Goal: Task Accomplishment & Management: Use online tool/utility

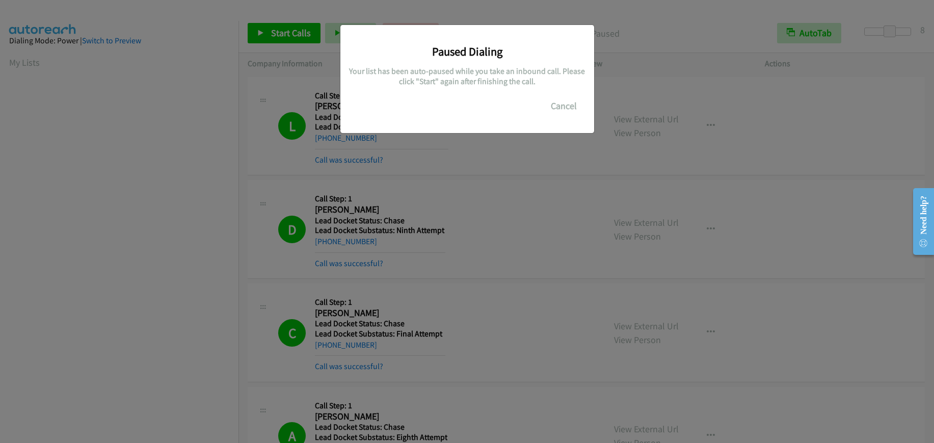
scroll to position [129, 0]
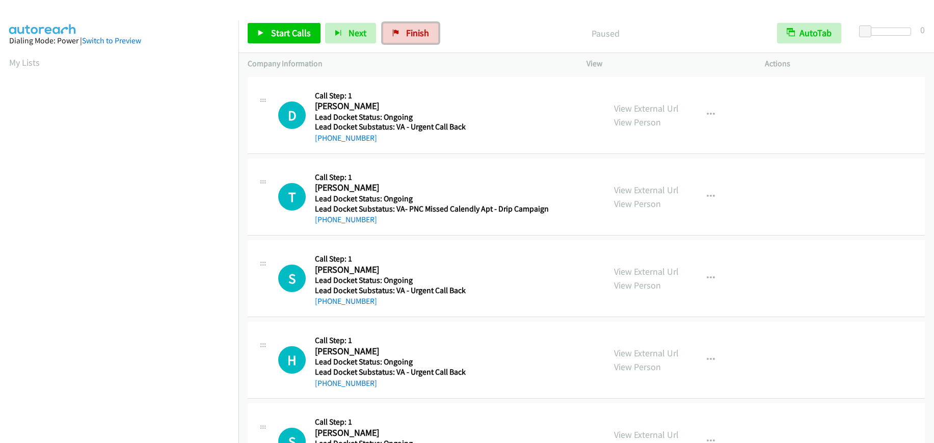
drag, startPoint x: 419, startPoint y: 32, endPoint x: 518, endPoint y: 34, distance: 98.9
click at [419, 32] on span "Finish" at bounding box center [417, 33] width 23 height 12
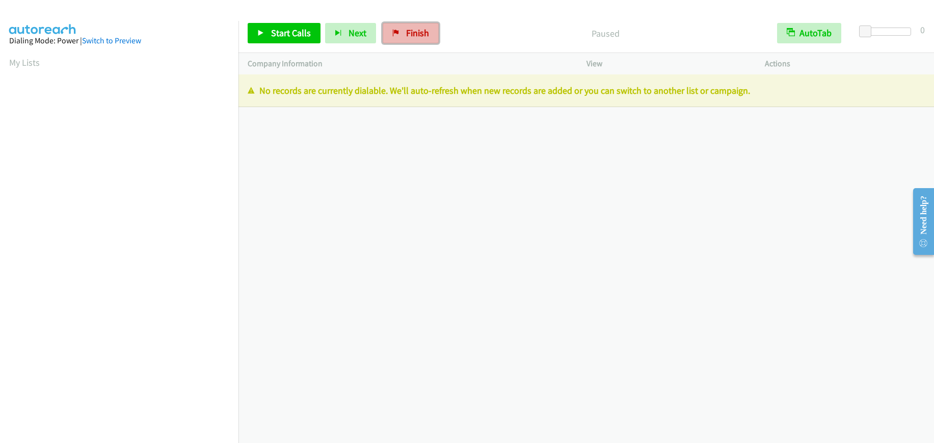
click at [419, 37] on span "Finish" at bounding box center [417, 33] width 23 height 12
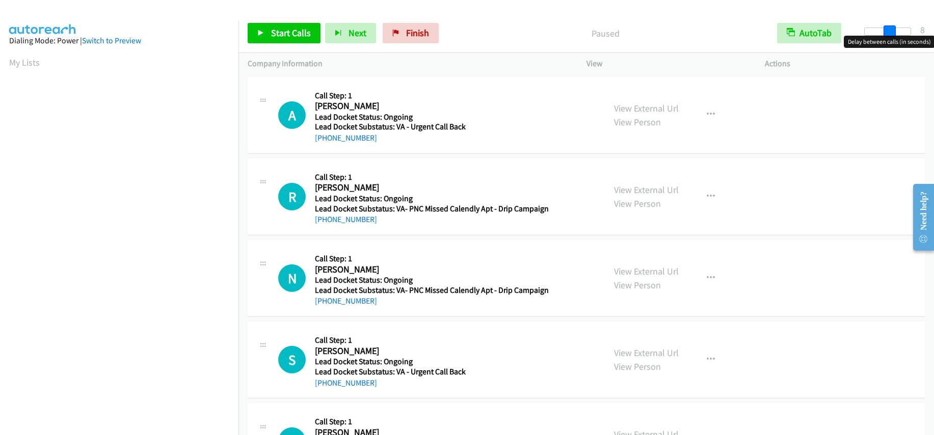
drag, startPoint x: 862, startPoint y: 28, endPoint x: 886, endPoint y: 25, distance: 24.1
click at [886, 25] on span at bounding box center [889, 31] width 12 height 12
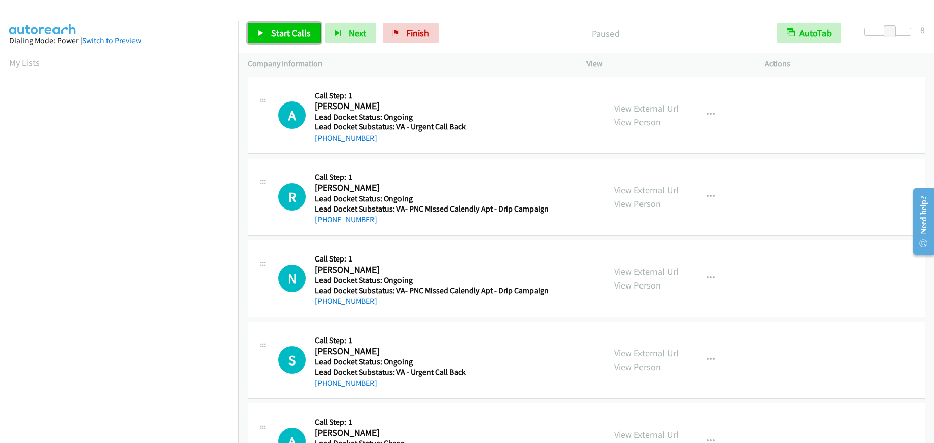
click at [288, 29] on span "Start Calls" at bounding box center [291, 33] width 40 height 12
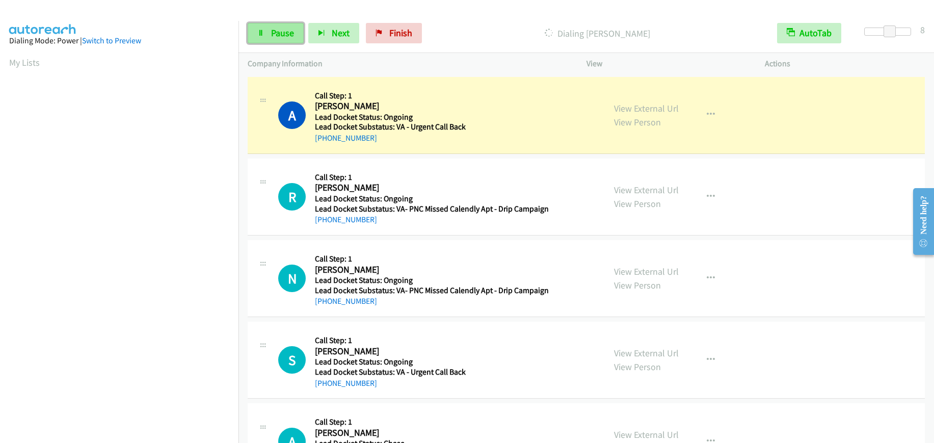
click at [288, 36] on span "Pause" at bounding box center [282, 33] width 23 height 12
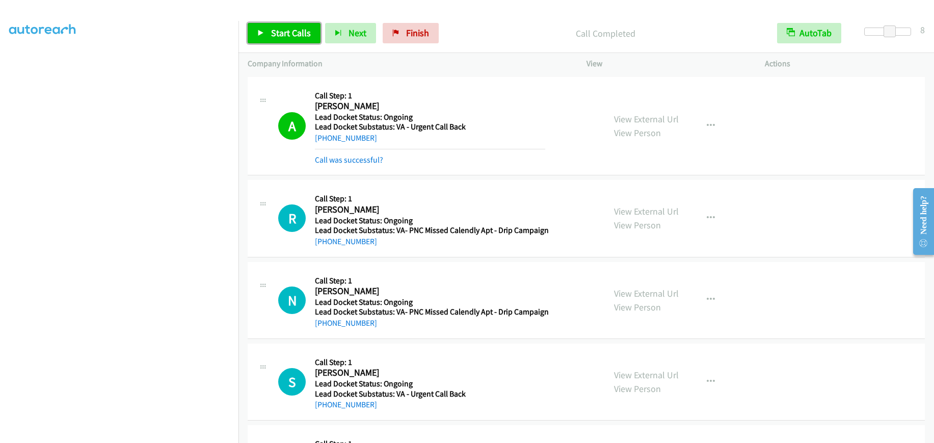
click at [275, 25] on link "Start Calls" at bounding box center [284, 33] width 73 height 20
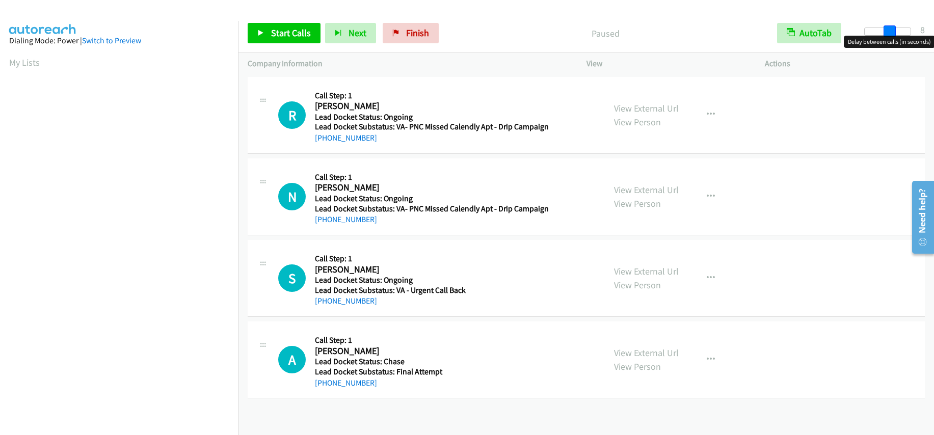
drag, startPoint x: 861, startPoint y: 31, endPoint x: 886, endPoint y: 34, distance: 25.2
click at [886, 34] on span at bounding box center [889, 31] width 12 height 12
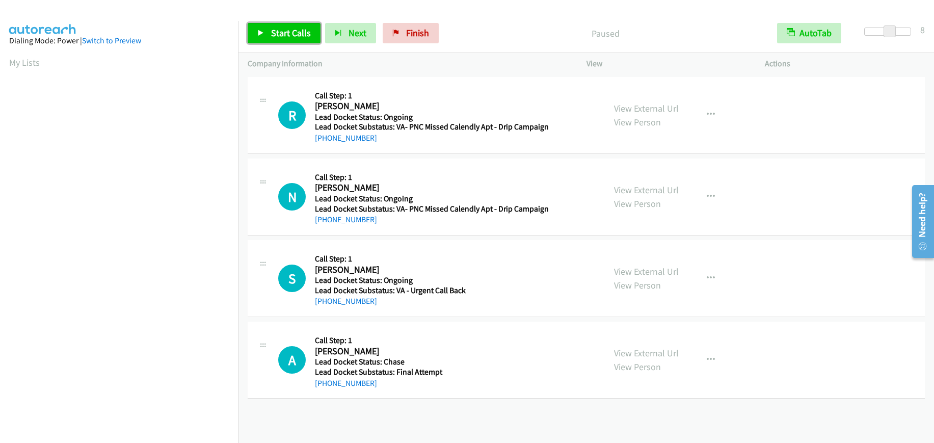
click at [282, 32] on span "Start Calls" at bounding box center [291, 33] width 40 height 12
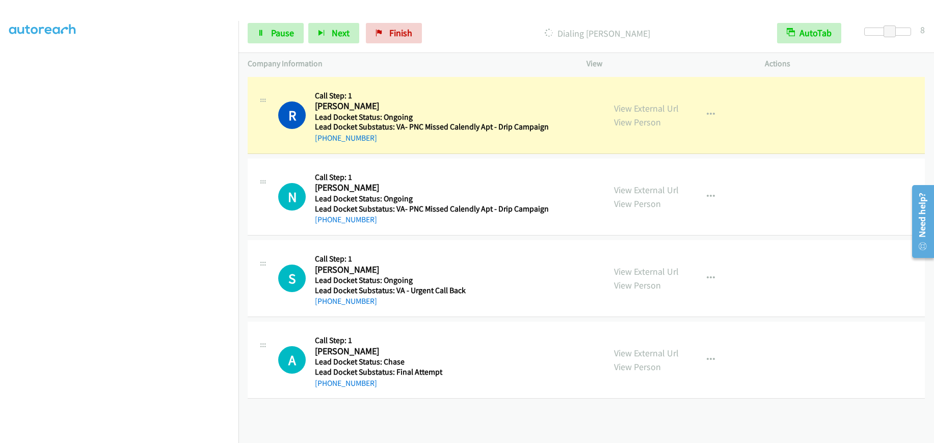
scroll to position [128, 0]
